Goal: Task Accomplishment & Management: Complete application form

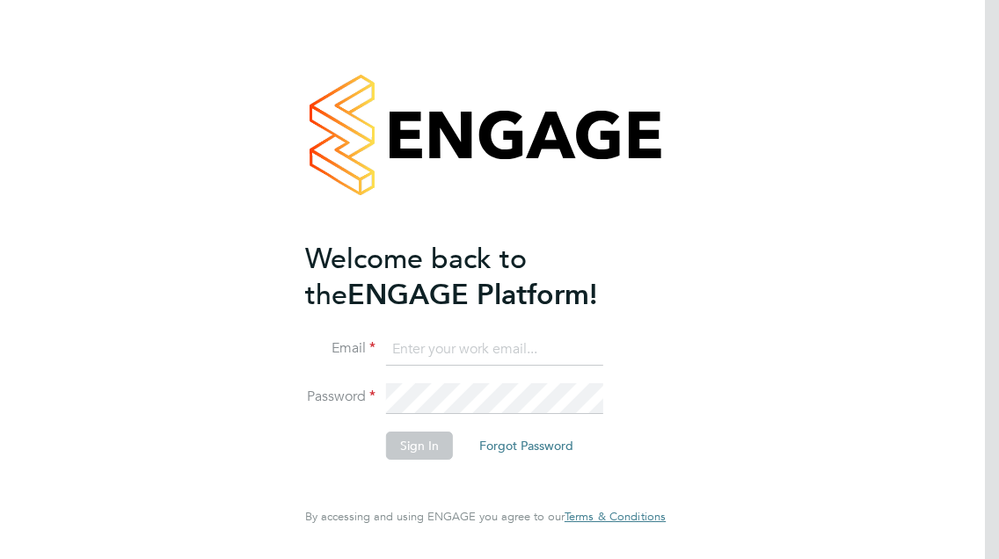
click at [434, 360] on input at bounding box center [494, 350] width 217 height 32
type input "[EMAIL_ADDRESS][DOMAIN_NAME]"
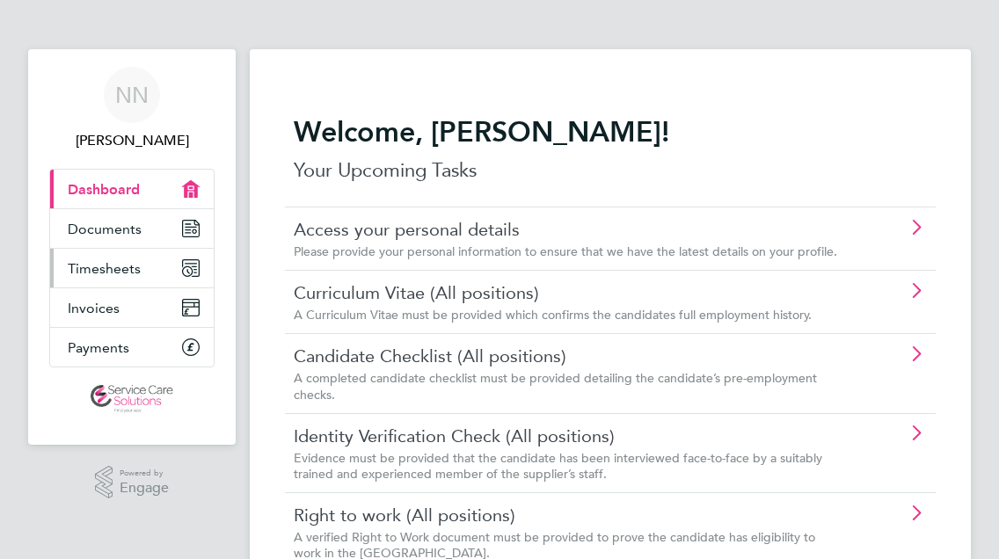
click at [151, 275] on link "Timesheets" at bounding box center [132, 268] width 164 height 39
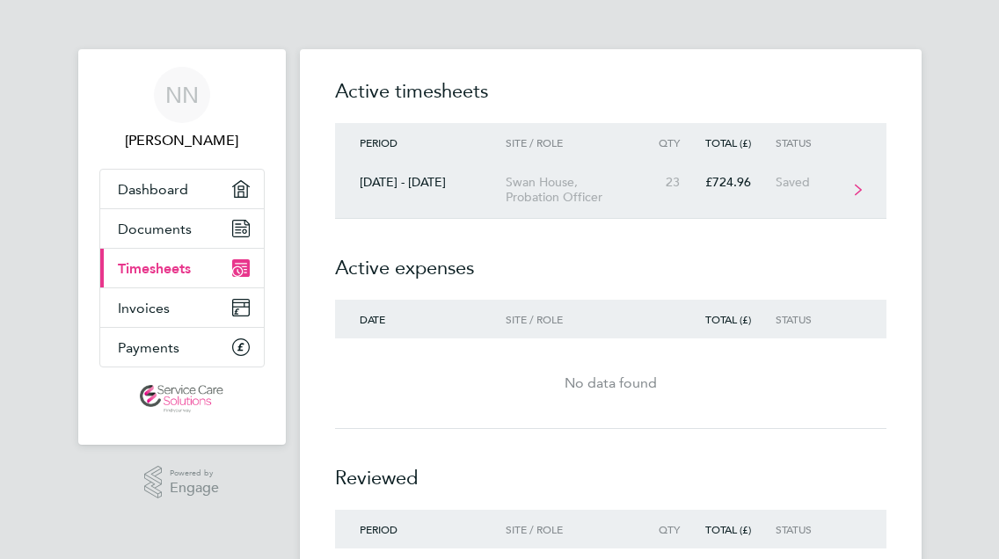
click at [578, 187] on div "Swan House, Probation Officer" at bounding box center [577, 190] width 143 height 30
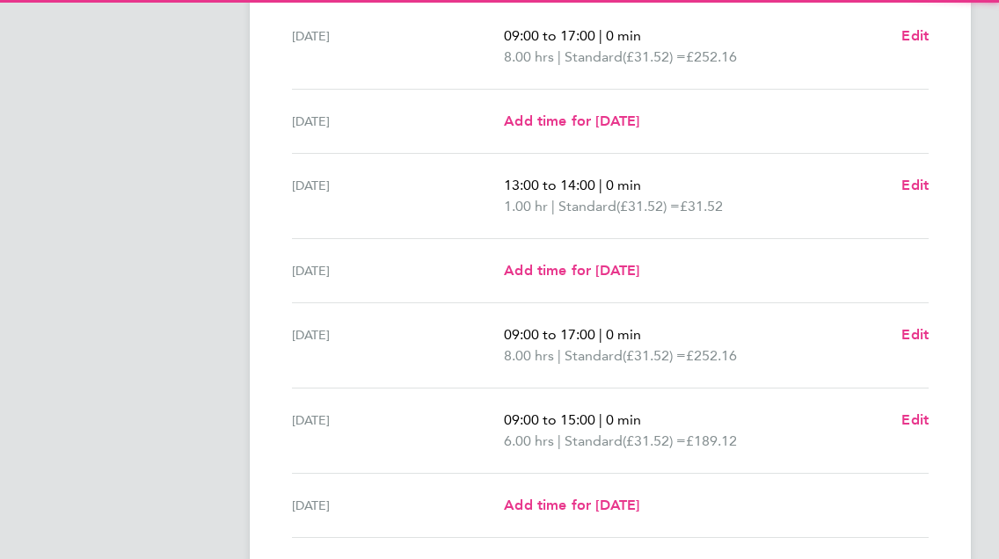
scroll to position [528, 0]
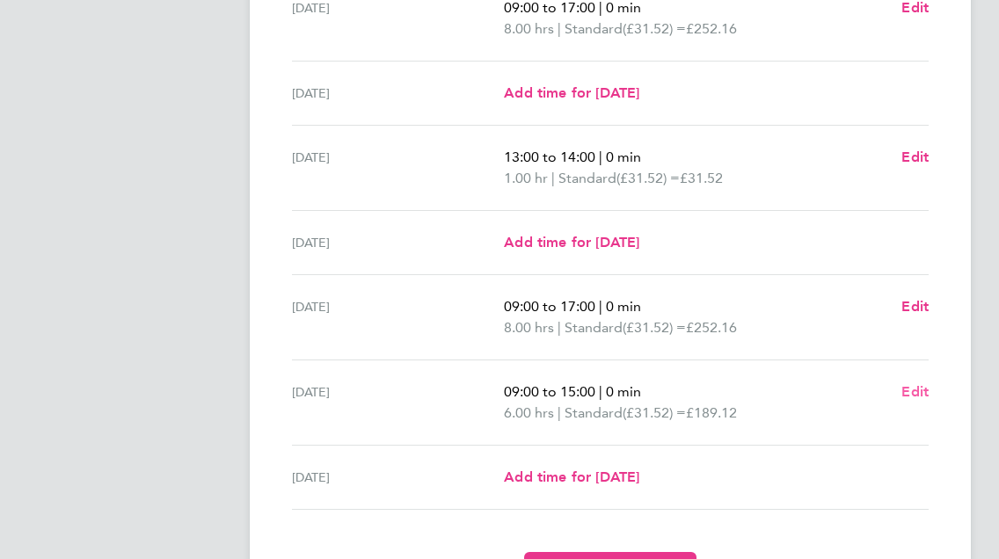
click at [914, 391] on span "Edit" at bounding box center [914, 391] width 27 height 17
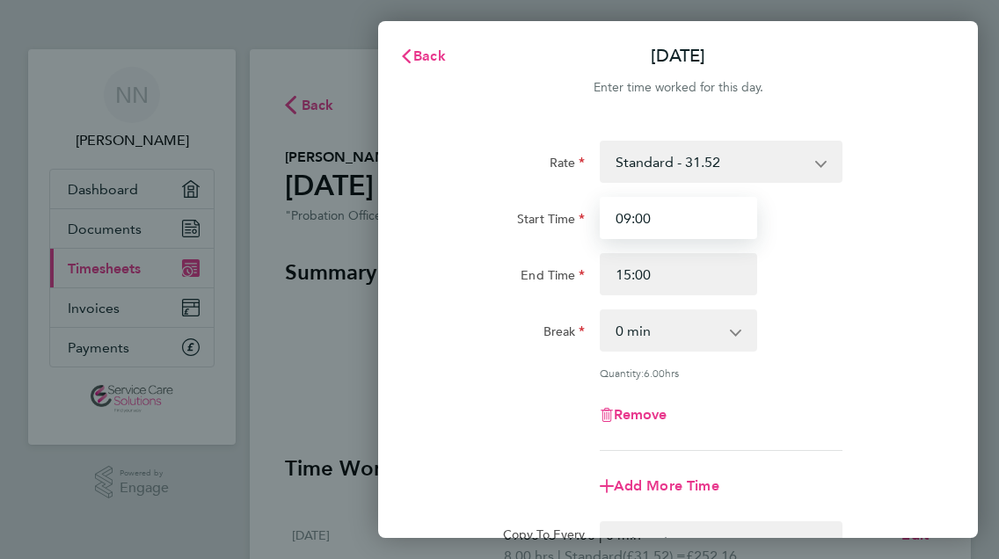
drag, startPoint x: 673, startPoint y: 228, endPoint x: 436, endPoint y: 224, distance: 236.5
click at [436, 225] on div "Start Time 09:00" at bounding box center [677, 218] width 515 height 42
type input "09:00"
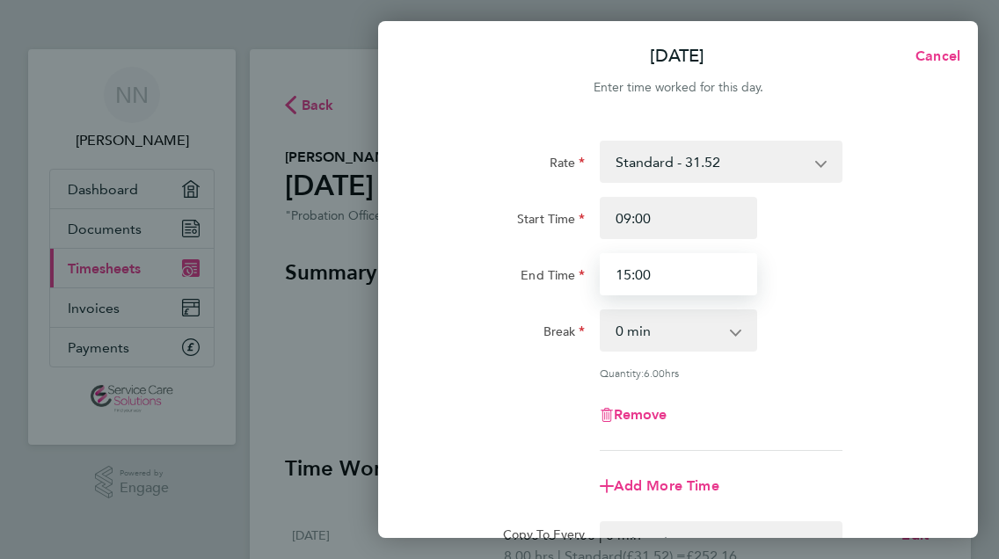
drag, startPoint x: 673, startPoint y: 261, endPoint x: 545, endPoint y: 277, distance: 129.3
click at [546, 273] on div "End Time 15:00" at bounding box center [677, 274] width 515 height 42
type input "1"
type input "19:30"
click at [926, 326] on div "Break 0 min 15 min 30 min 45 min 60 min 75 min 90 min" at bounding box center [677, 330] width 515 height 42
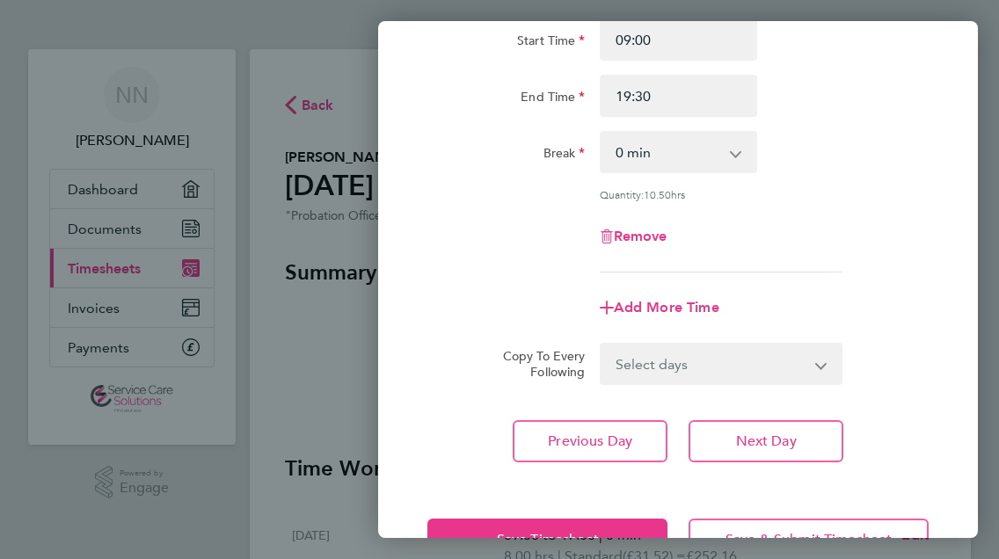
scroll to position [235, 0]
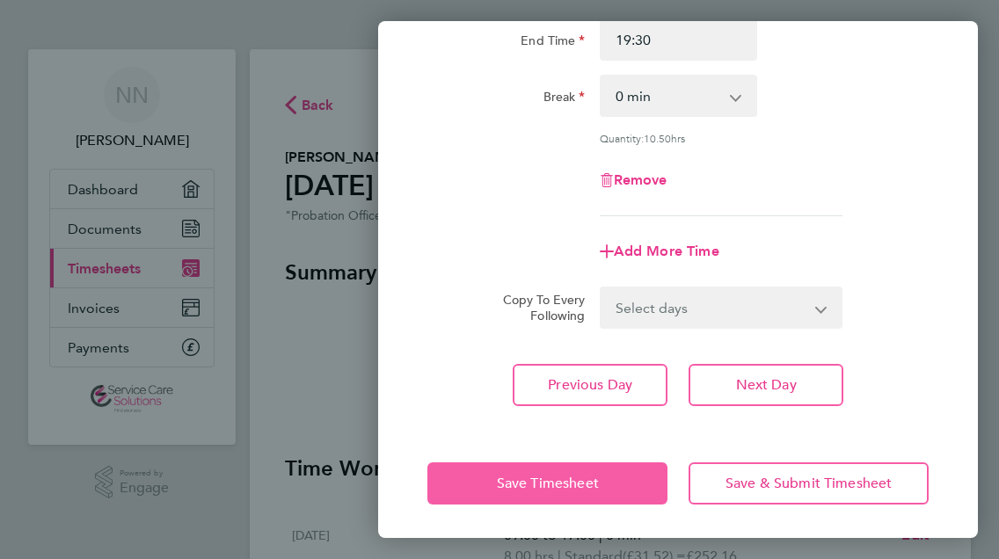
click at [520, 484] on span "Save Timesheet" at bounding box center [548, 484] width 102 height 18
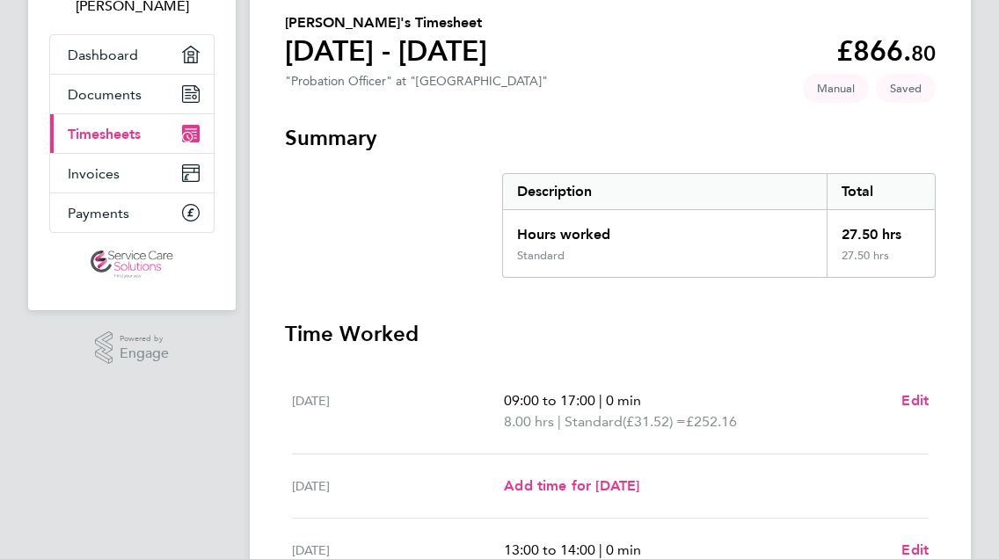
scroll to position [88, 0]
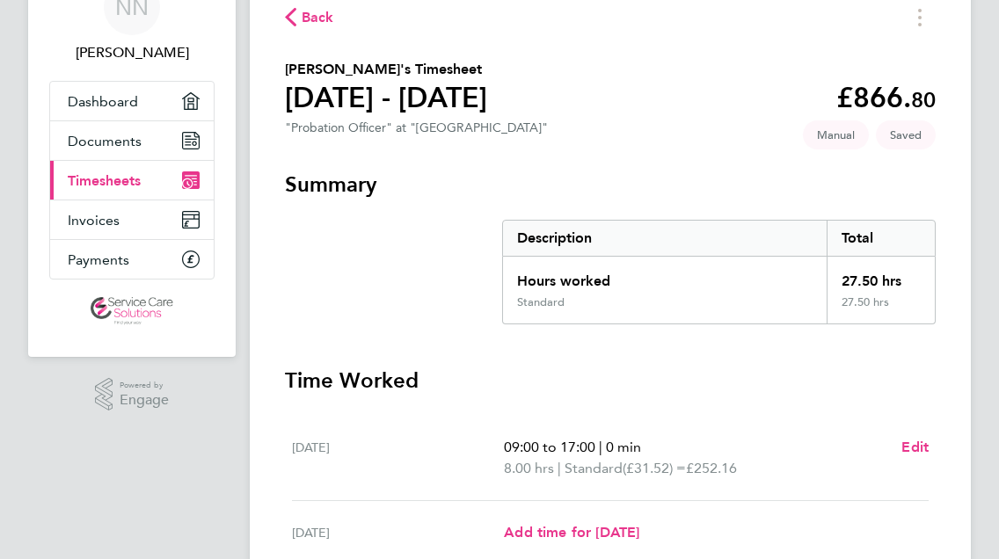
click at [658, 169] on div "Back Nicole Nyamwiza's Timesheet 22 - 28 Sept 2025 £866. 80 "Probation Officer"…" at bounding box center [610, 518] width 721 height 1115
